Goal: Task Accomplishment & Management: Use online tool/utility

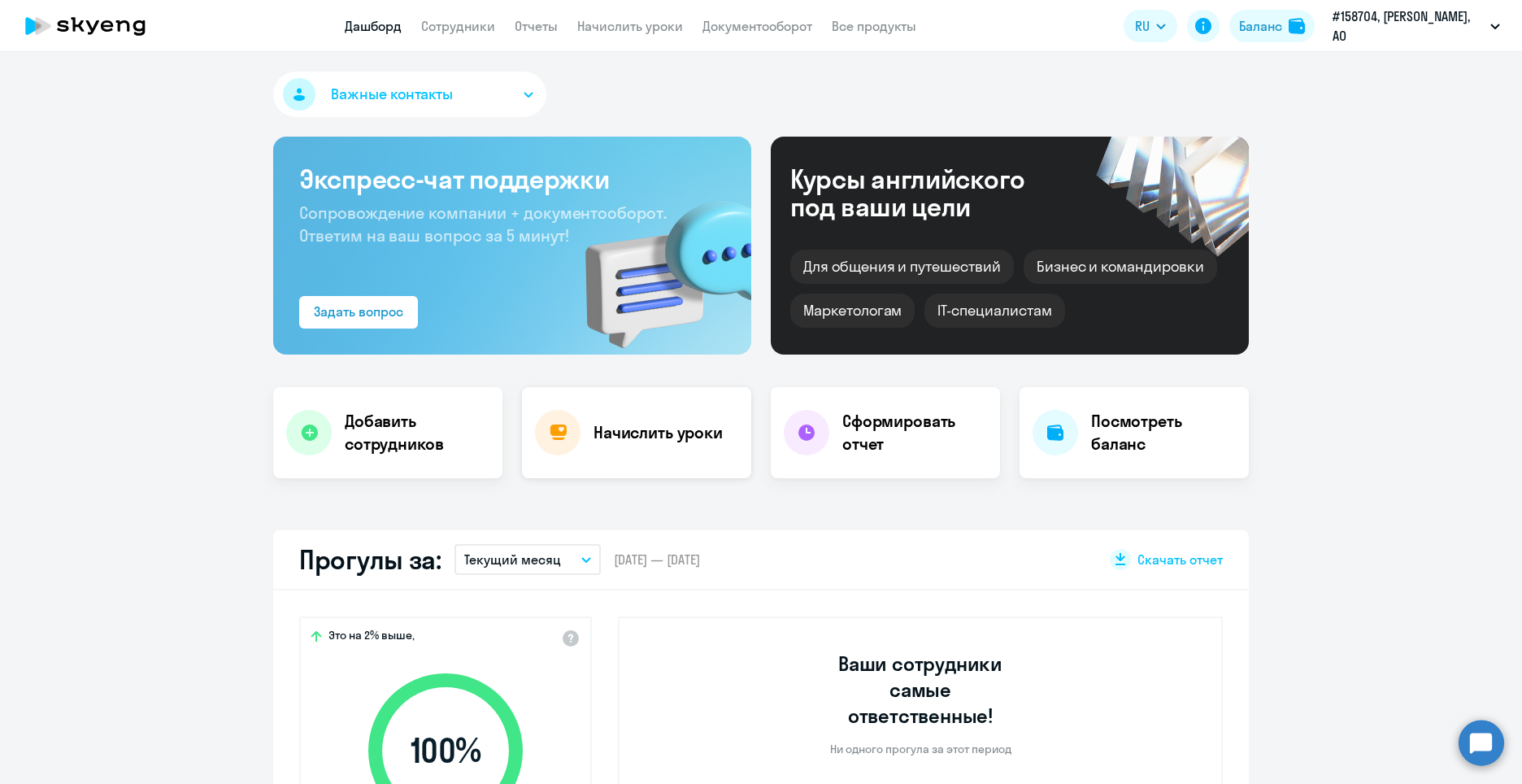
click at [635, 432] on h4 "Начислить уроки" at bounding box center [658, 433] width 130 height 23
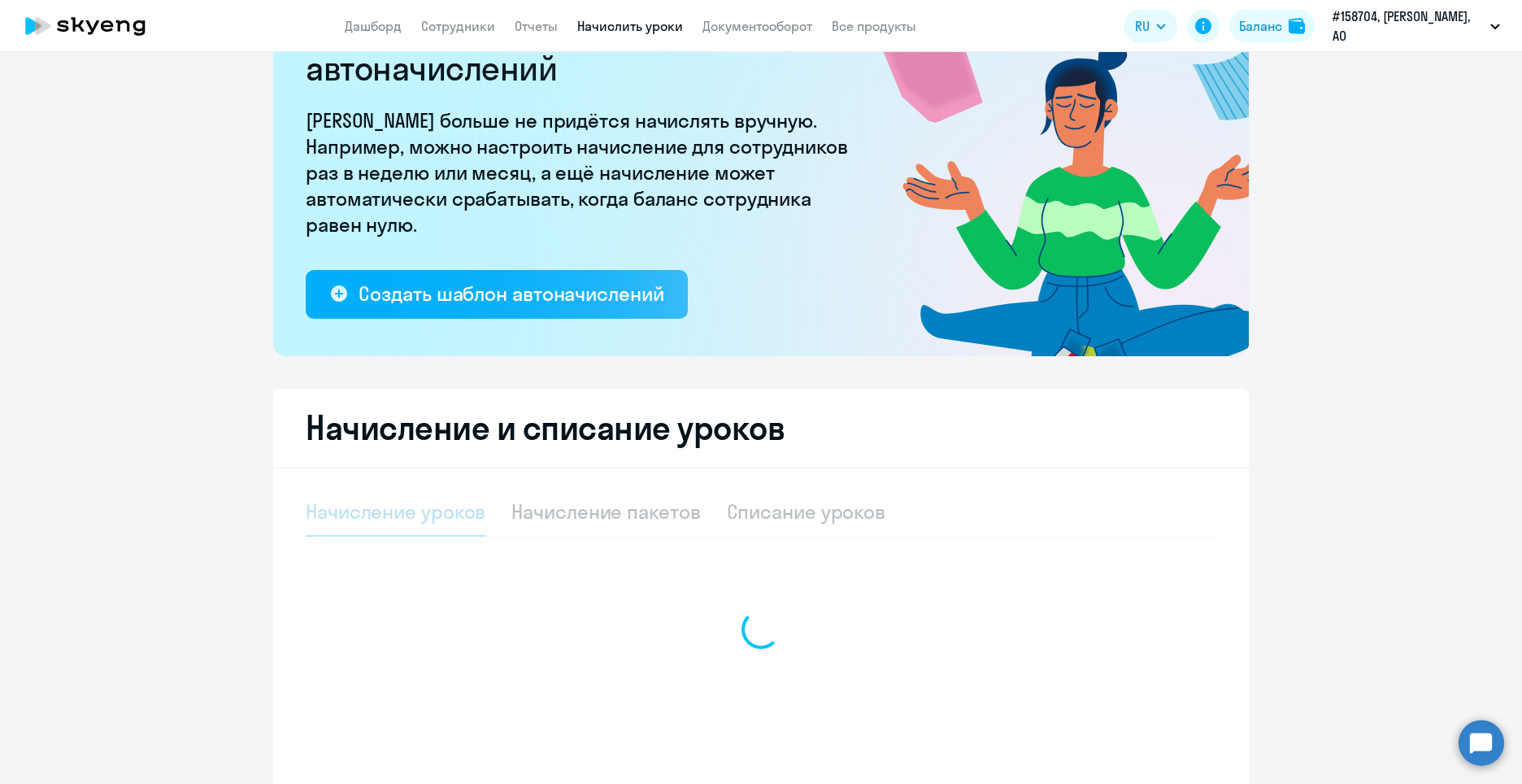
select select "10"
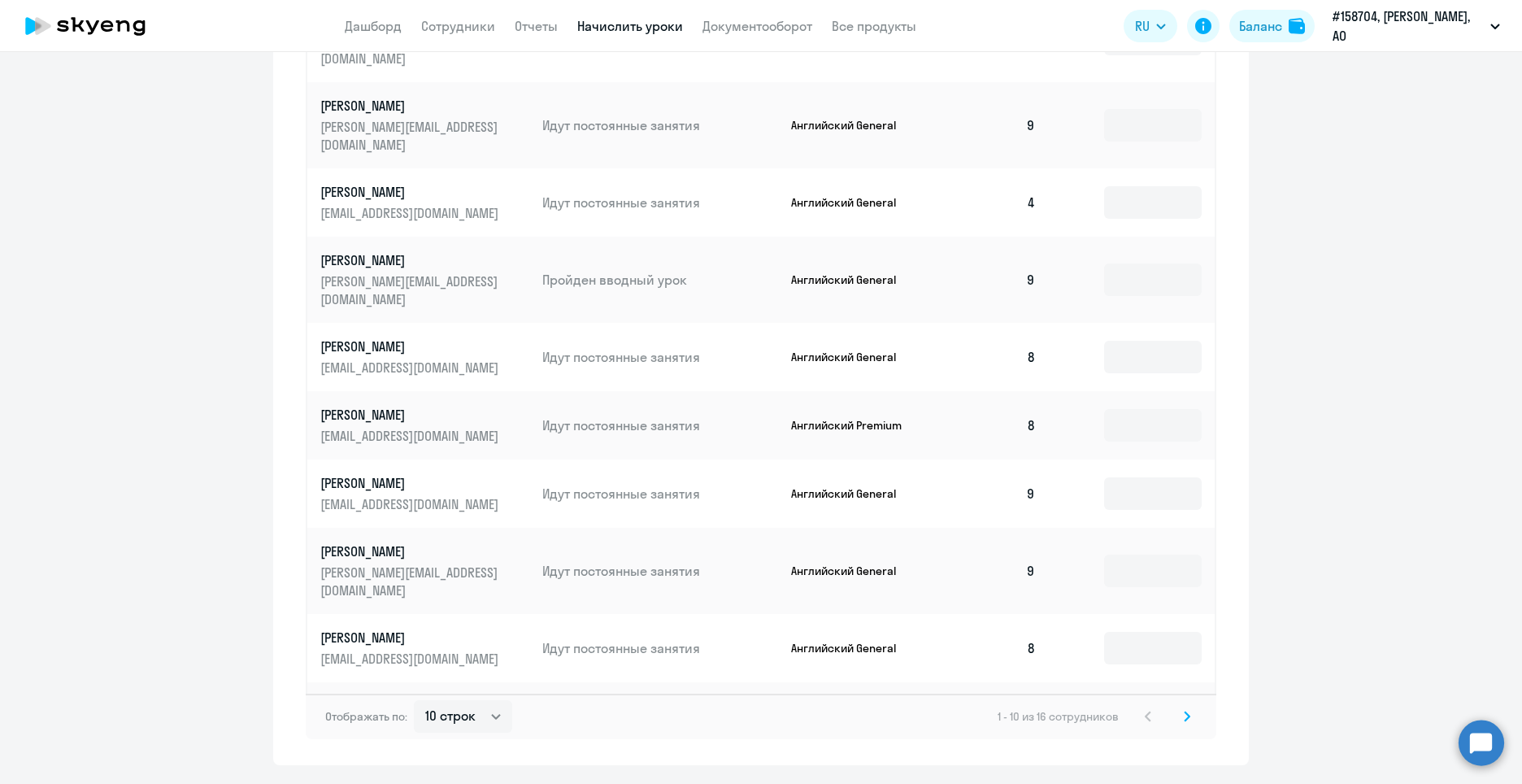
scroll to position [894, 0]
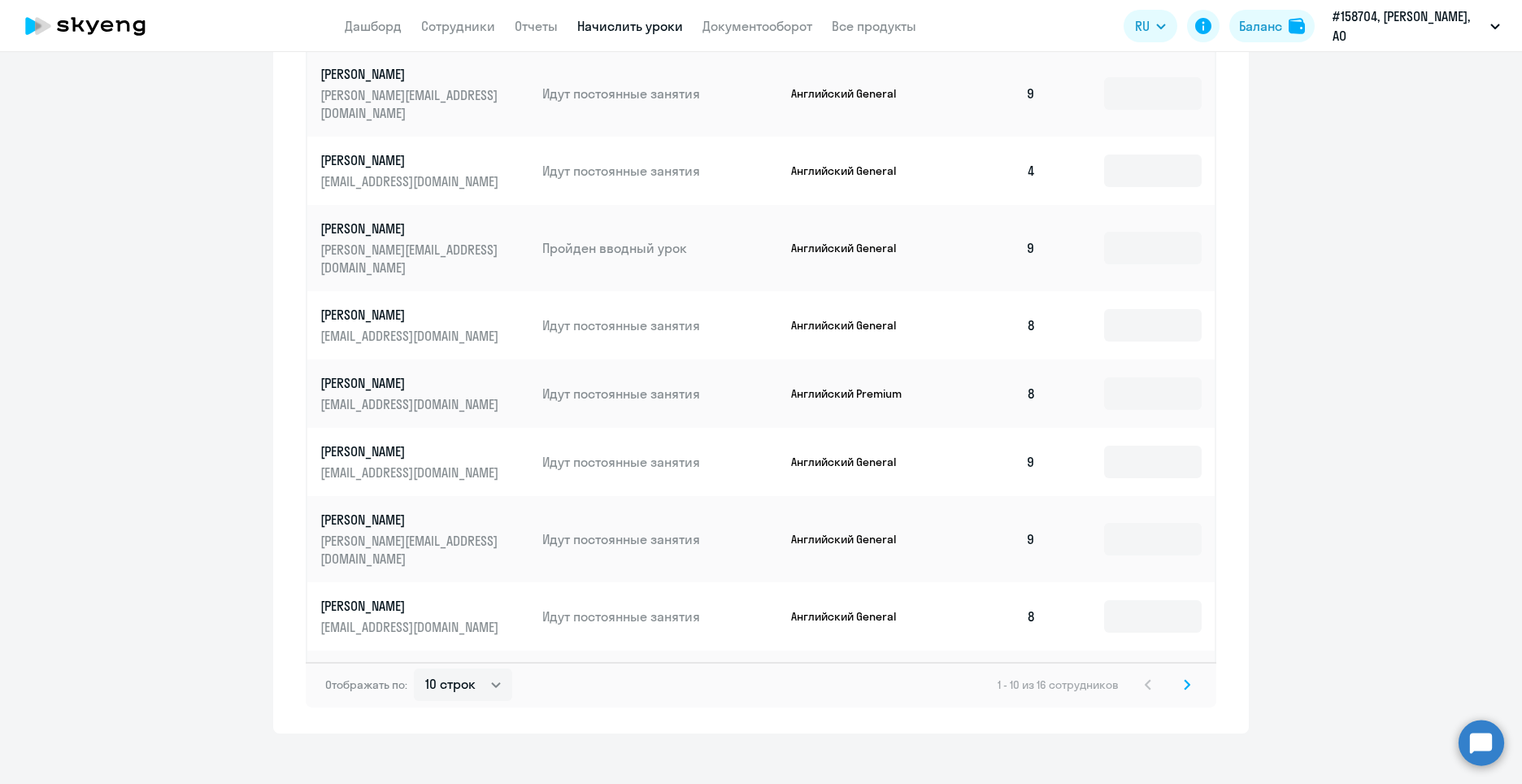
click at [1177, 674] on svg-icon at bounding box center [1186, 684] width 19 height 19
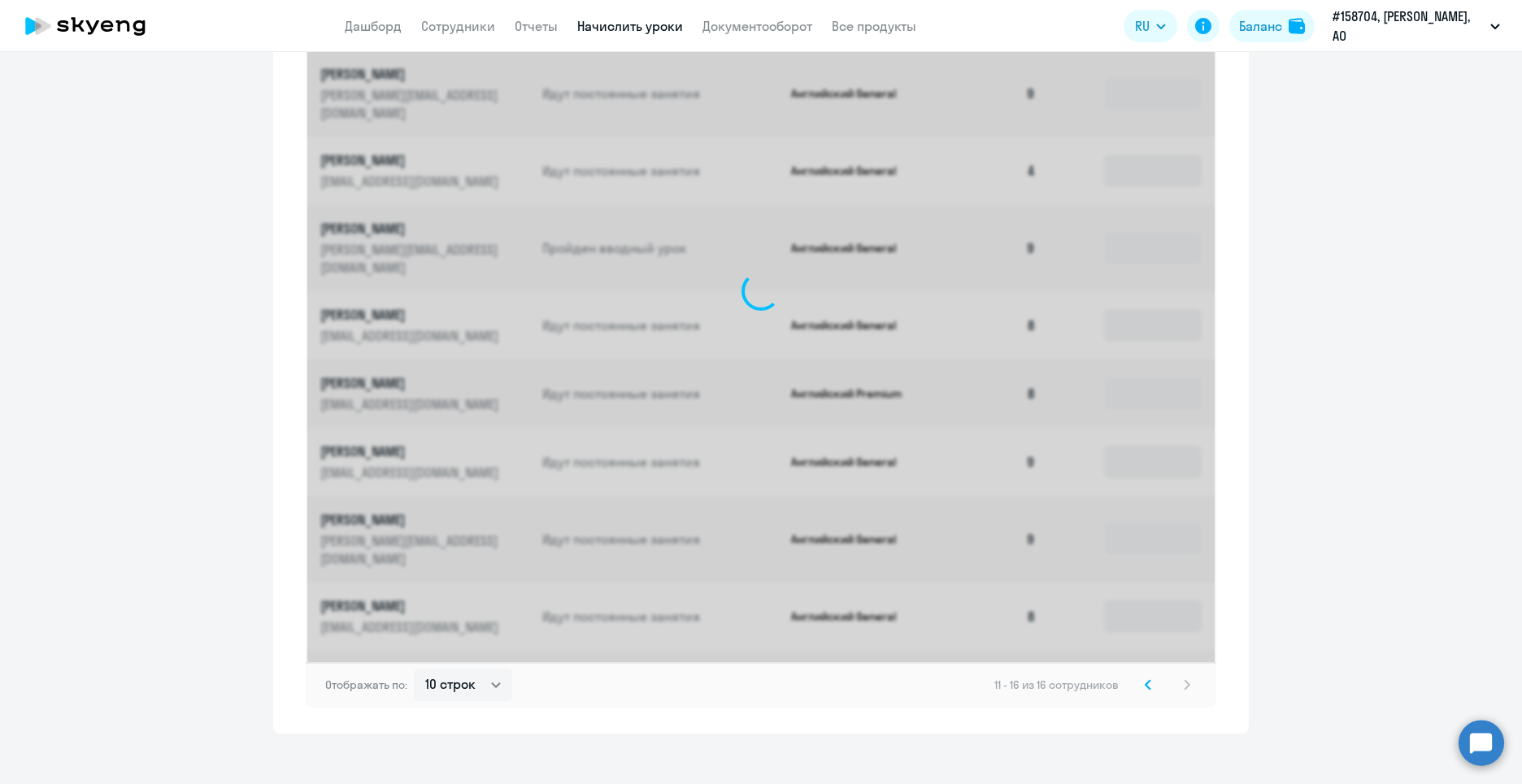
scroll to position [621, 0]
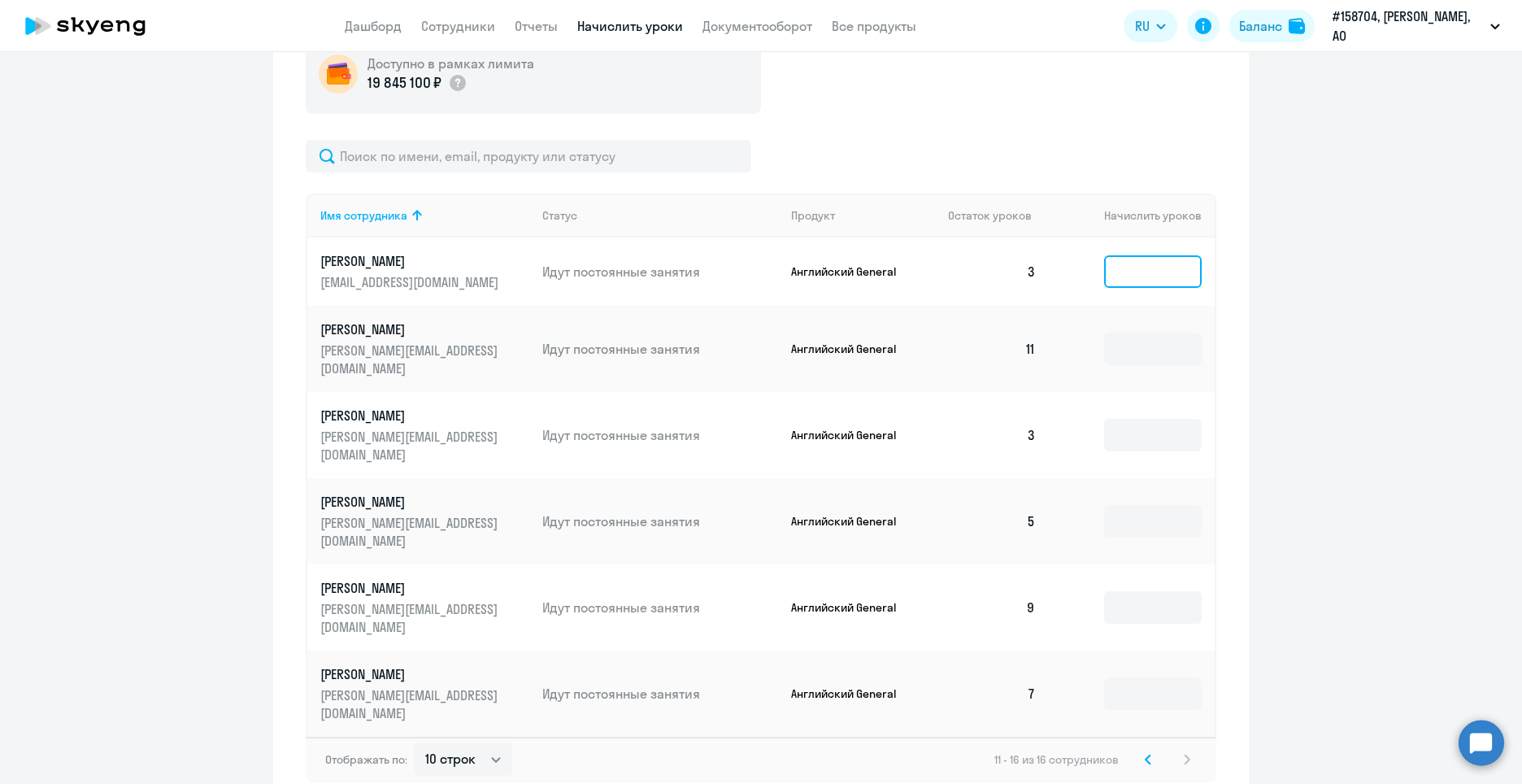
click at [1125, 271] on input at bounding box center [1153, 271] width 97 height 32
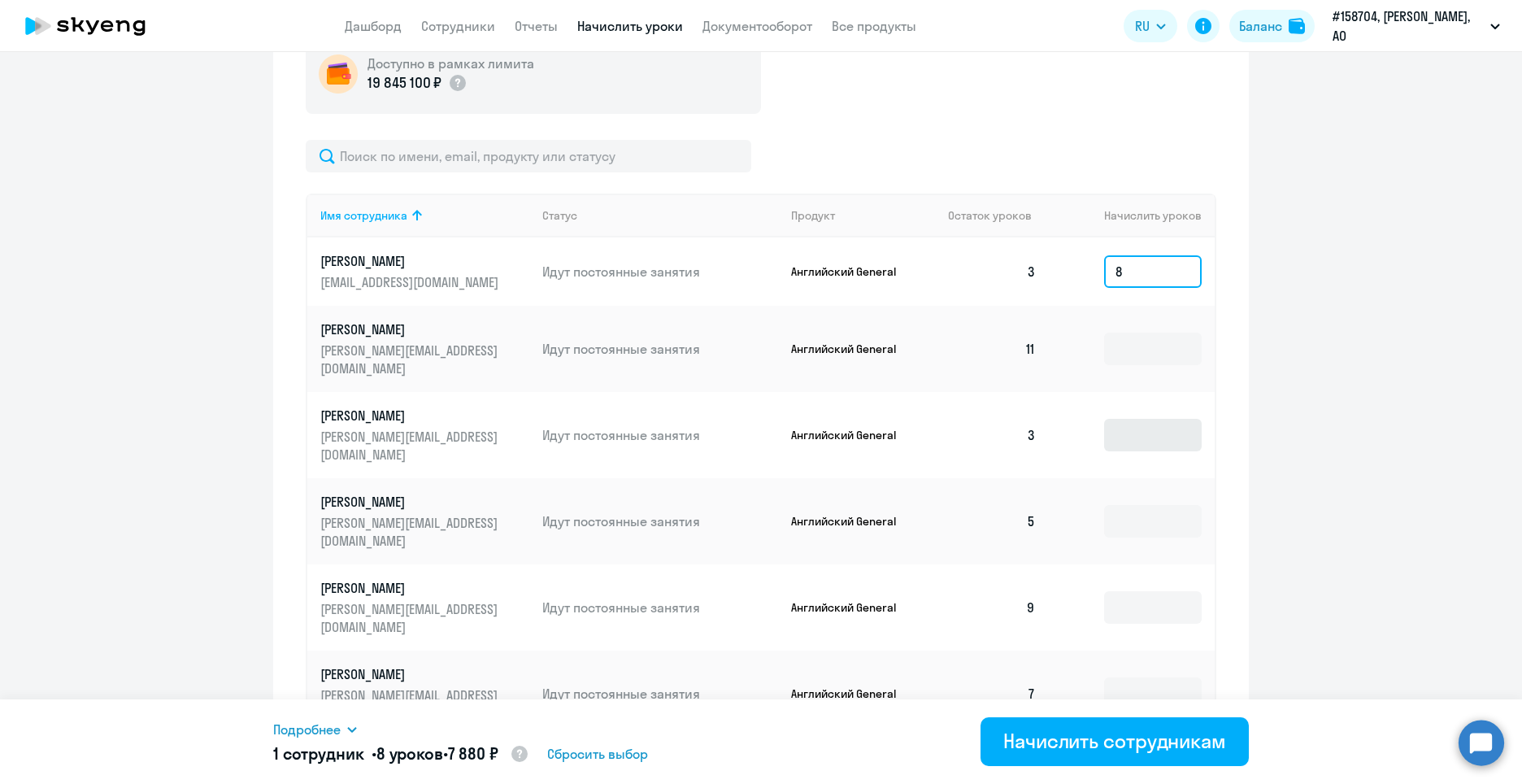
type input "8"
click at [1147, 419] on input at bounding box center [1153, 435] width 97 height 32
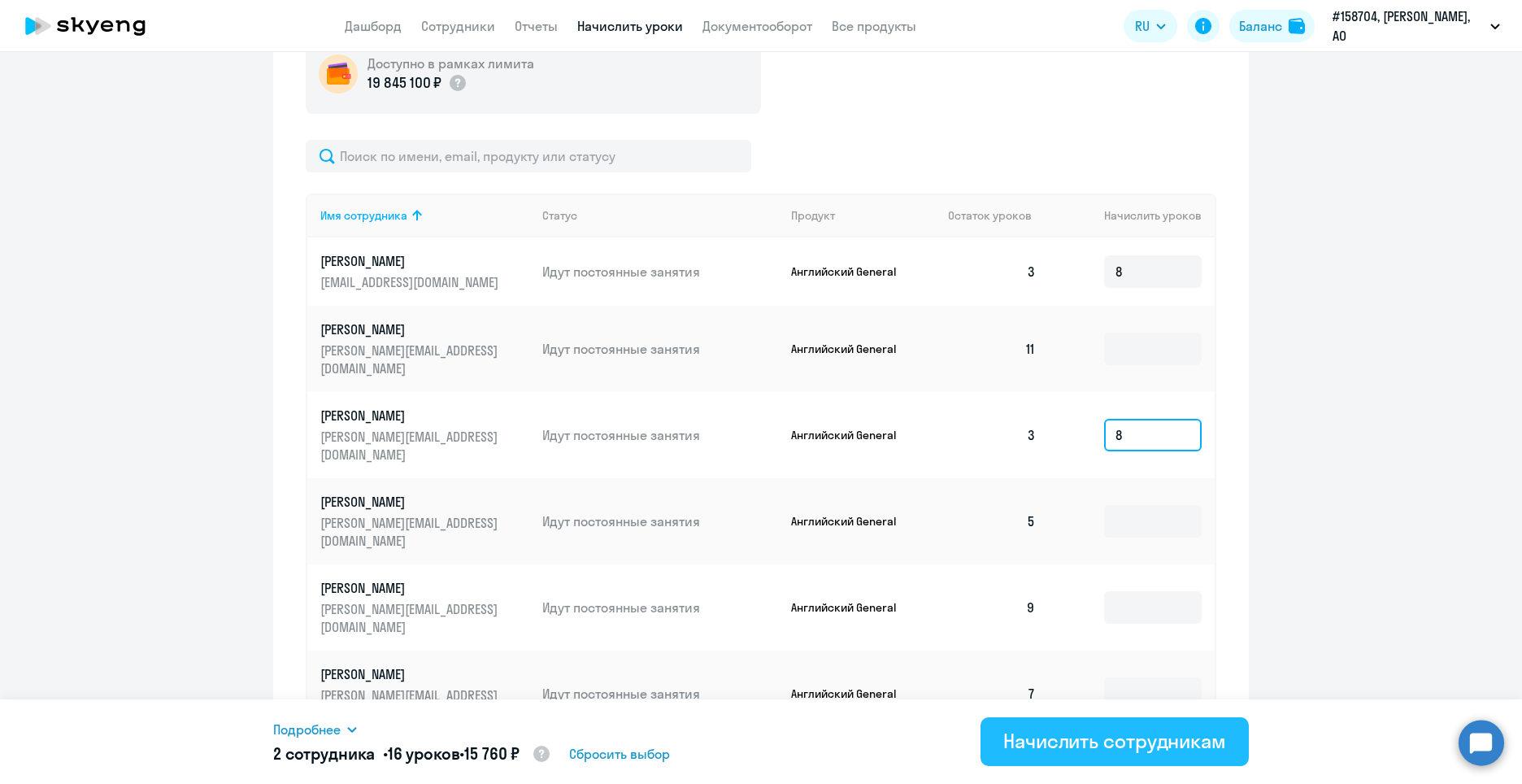
type input "8"
click at [1089, 745] on div "Начислить сотрудникам" at bounding box center [1114, 741] width 223 height 26
